Goal: Information Seeking & Learning: Understand process/instructions

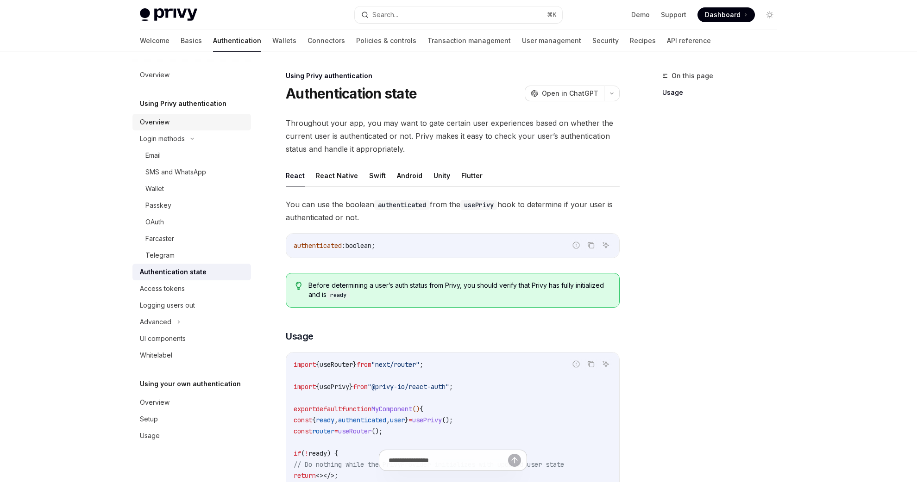
click at [154, 122] on div "Overview" at bounding box center [155, 122] width 30 height 11
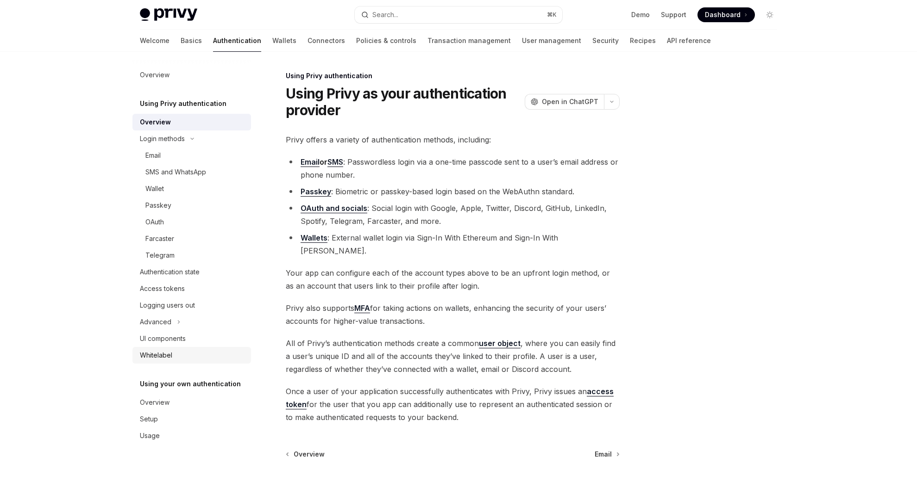
click at [154, 352] on div "Whitelabel" at bounding box center [156, 355] width 32 height 11
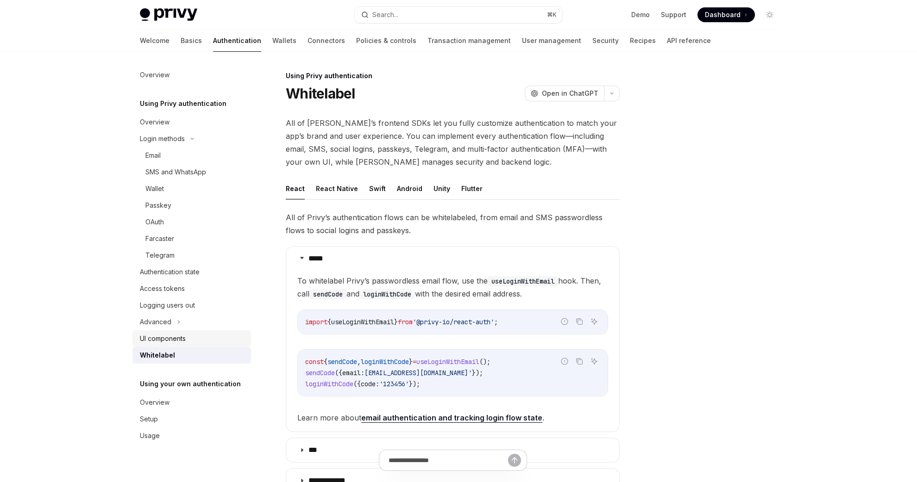
click at [197, 340] on div "UI components" at bounding box center [193, 338] width 106 height 11
type textarea "*"
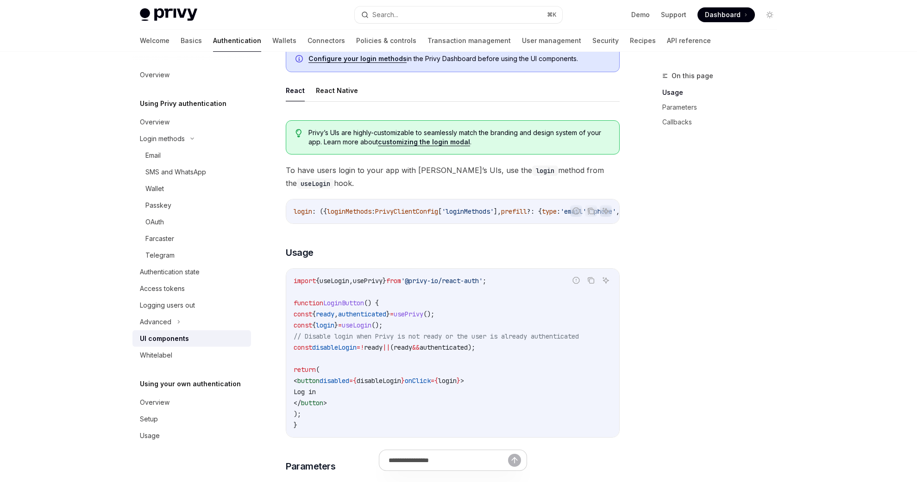
scroll to position [437, 0]
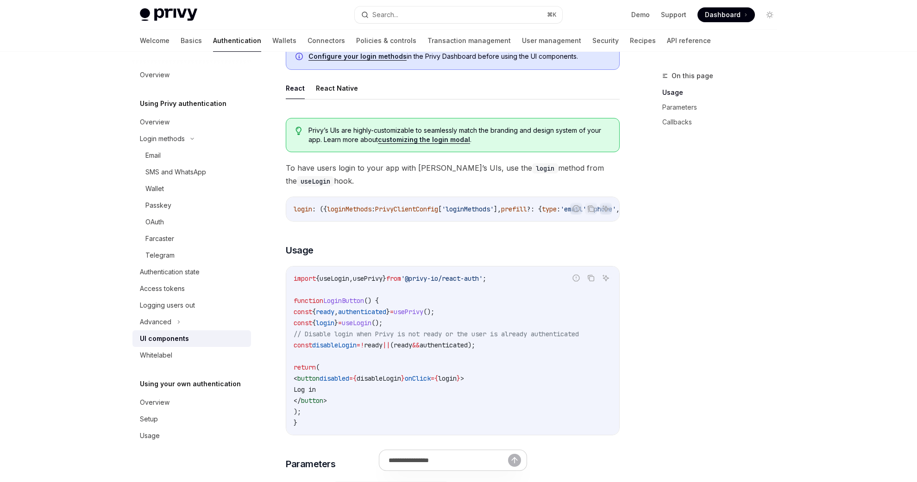
click at [334, 327] on span "login" at bounding box center [325, 323] width 19 height 8
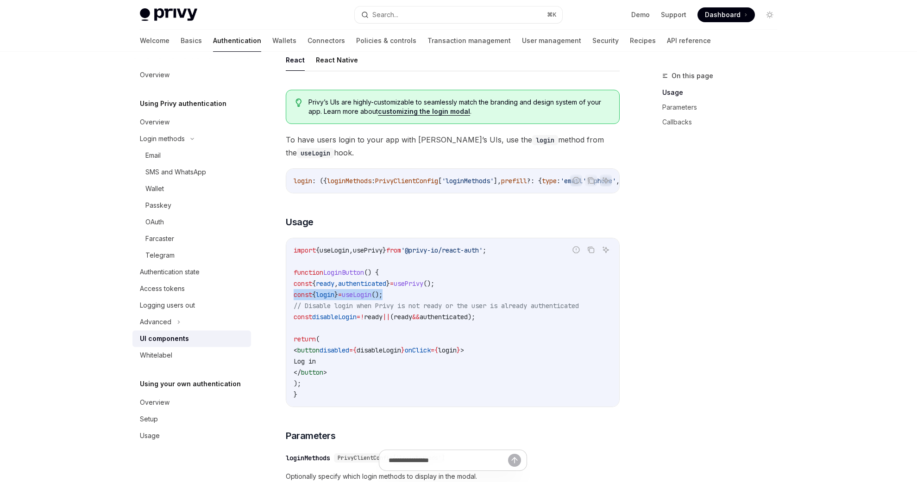
scroll to position [467, 0]
click at [482, 329] on code "import { useLogin , usePrivy } from '@privy-io/react-auth' ; function LoginButt…" at bounding box center [453, 322] width 318 height 156
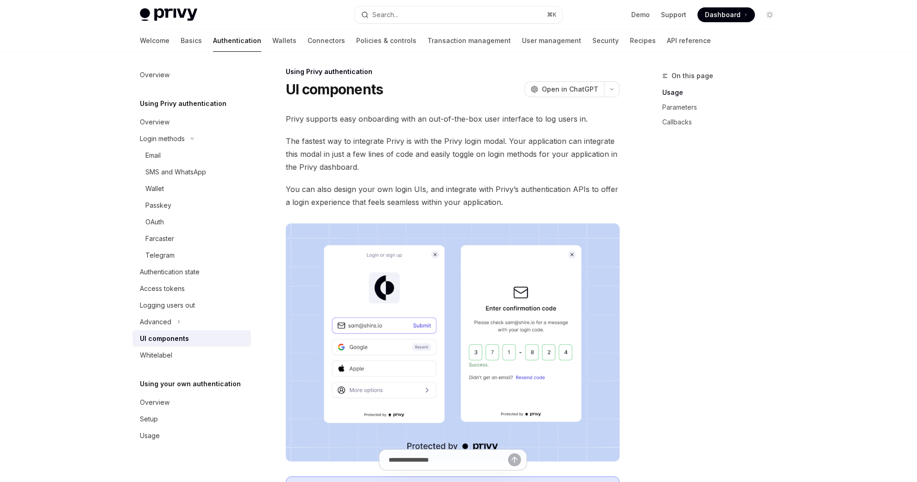
scroll to position [0, 0]
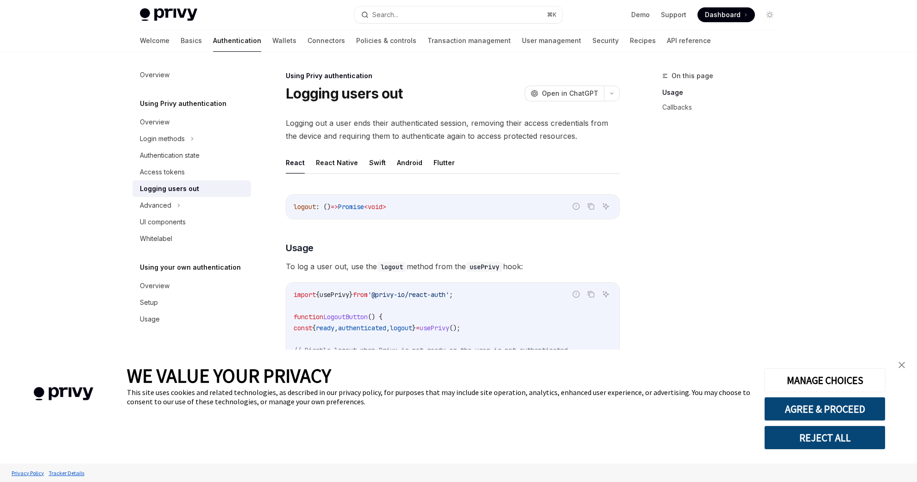
scroll to position [89, 0]
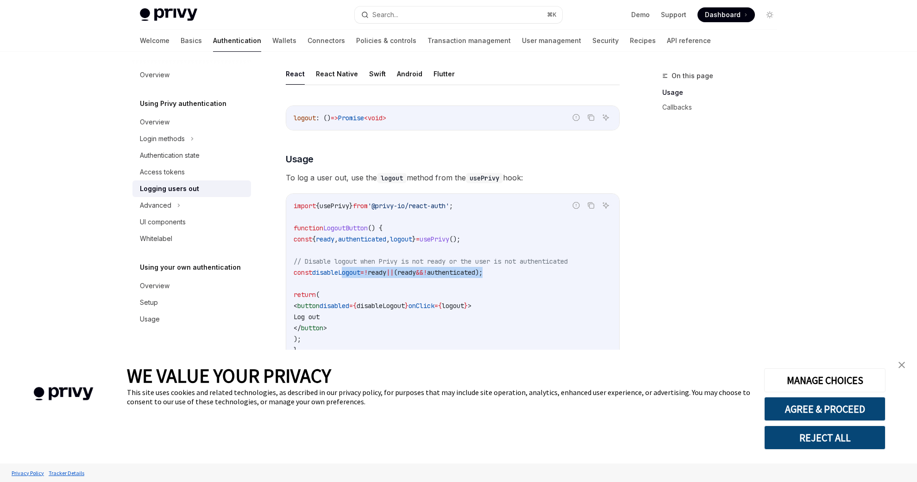
click at [353, 273] on code "import { usePrivy } from '@privy-io/react-auth' ; function LogoutButton () { co…" at bounding box center [453, 279] width 318 height 156
click at [353, 273] on span "disableLogout" at bounding box center [336, 273] width 48 height 8
drag, startPoint x: 558, startPoint y: 238, endPoint x: 302, endPoint y: 240, distance: 255.1
click at [302, 240] on code "import { usePrivy } from '@privy-io/react-auth' ; function LogoutButton () { co…" at bounding box center [453, 279] width 318 height 156
copy span "const { ready , authenticated , logout } = usePrivy ();"
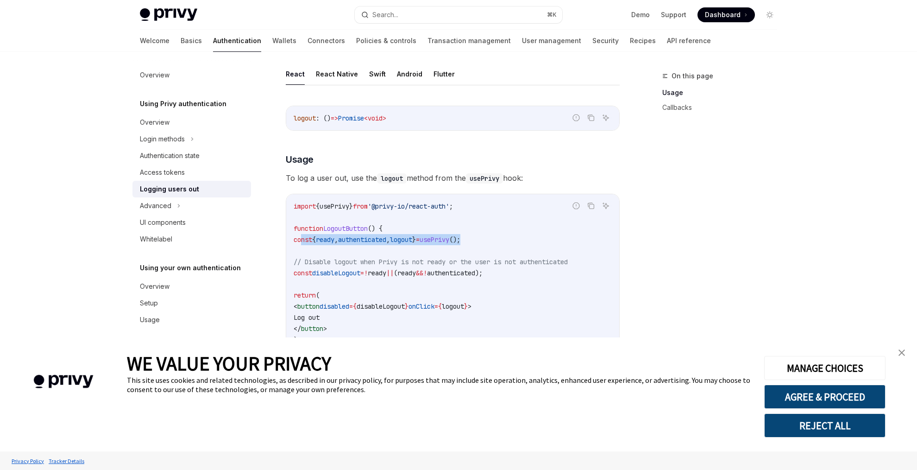
type textarea "*"
